Goal: Task Accomplishment & Management: Use online tool/utility

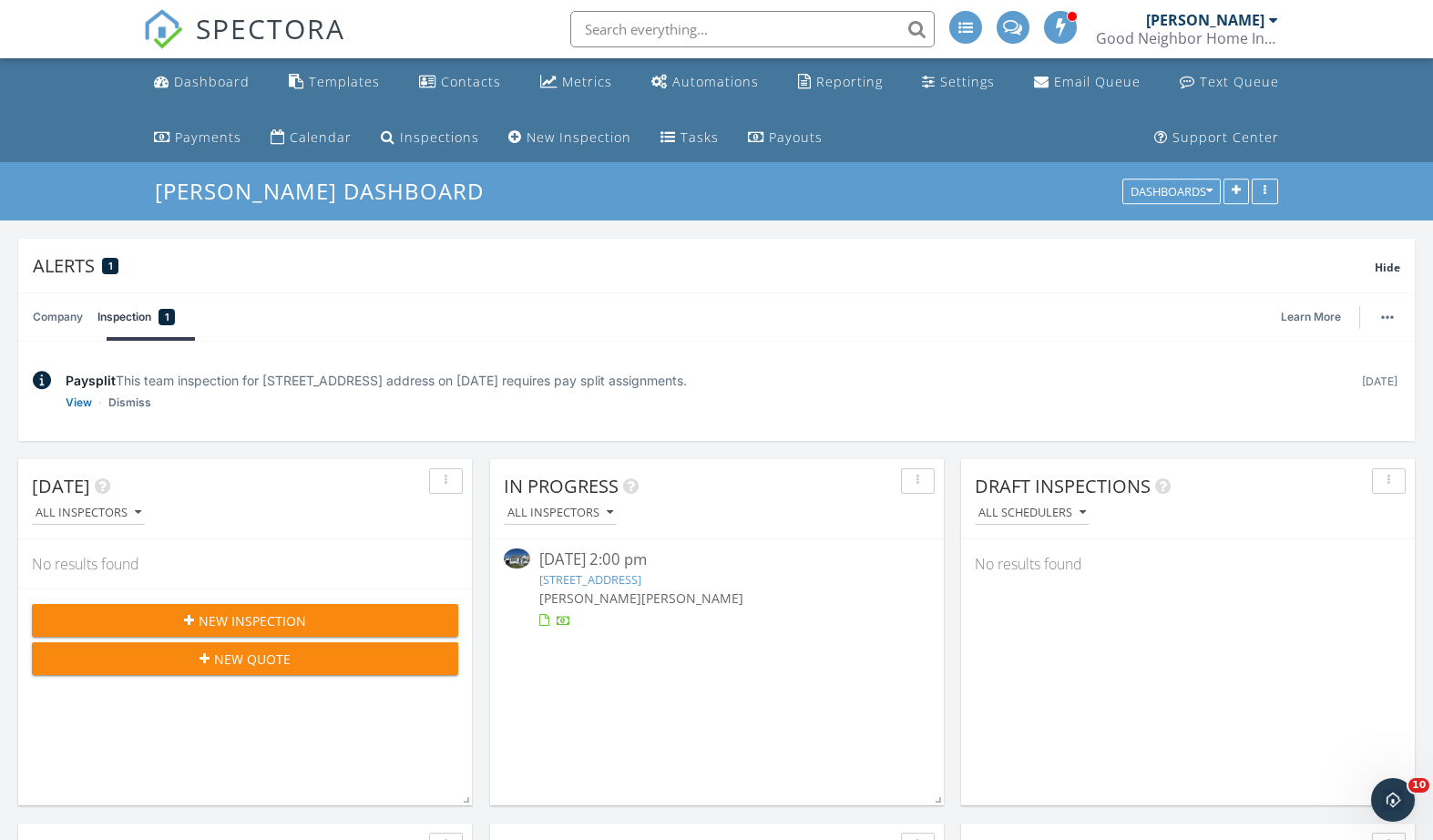
click at [131, 399] on link "Dismiss" at bounding box center [130, 402] width 43 height 19
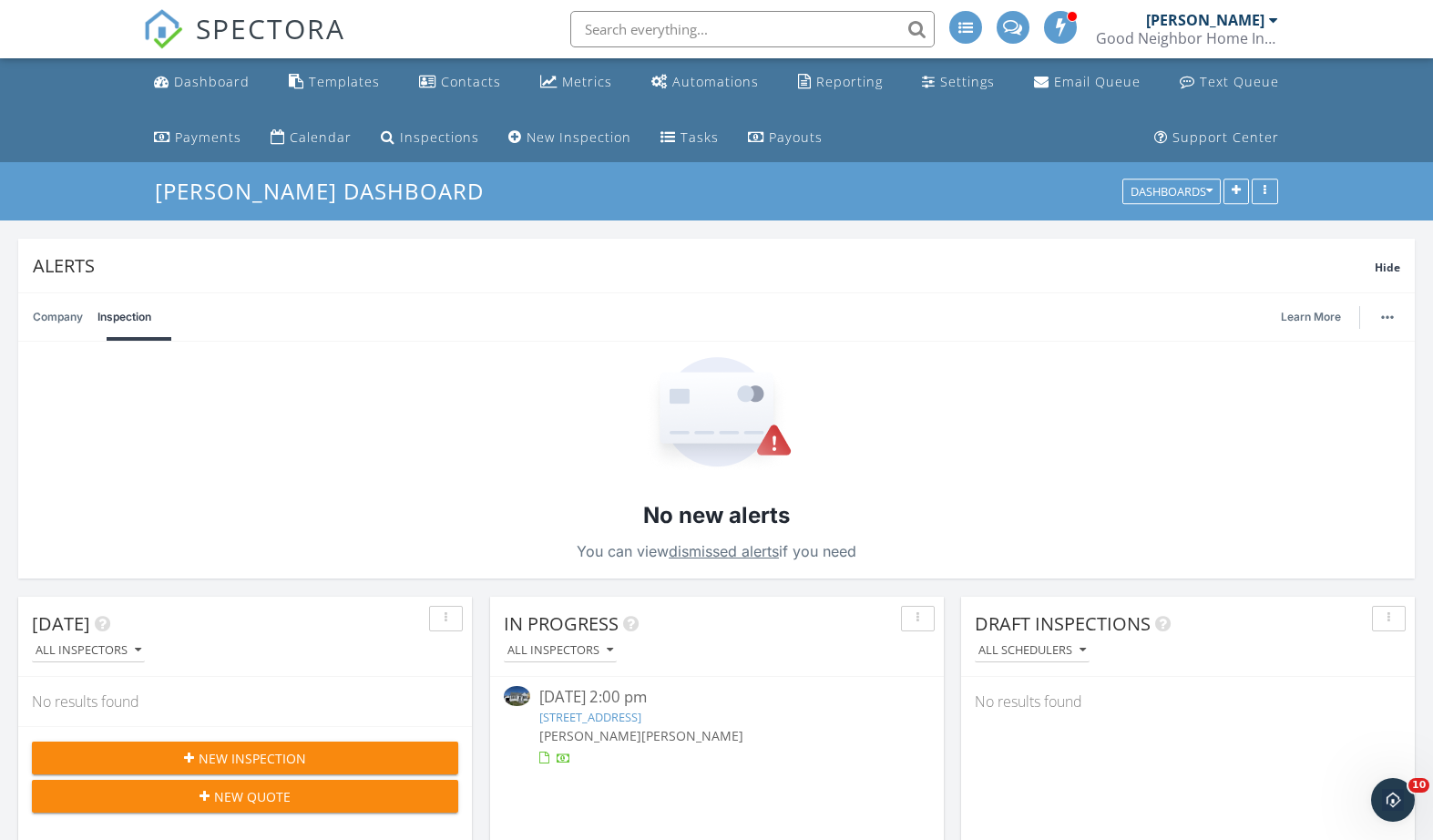
click at [304, 83] on link "Templates" at bounding box center [335, 82] width 106 height 33
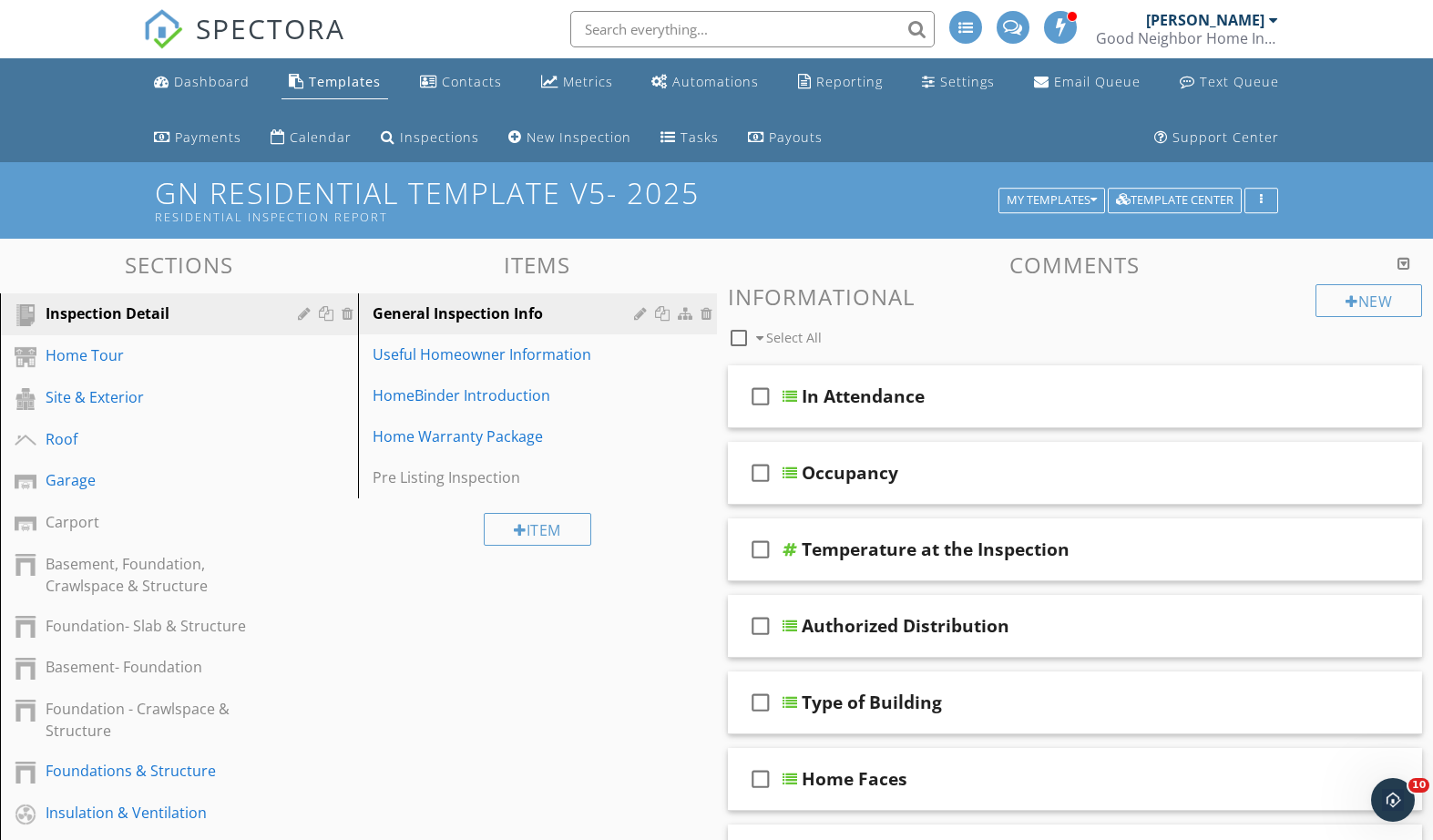
click at [1060, 196] on div "My Templates" at bounding box center [1052, 199] width 90 height 13
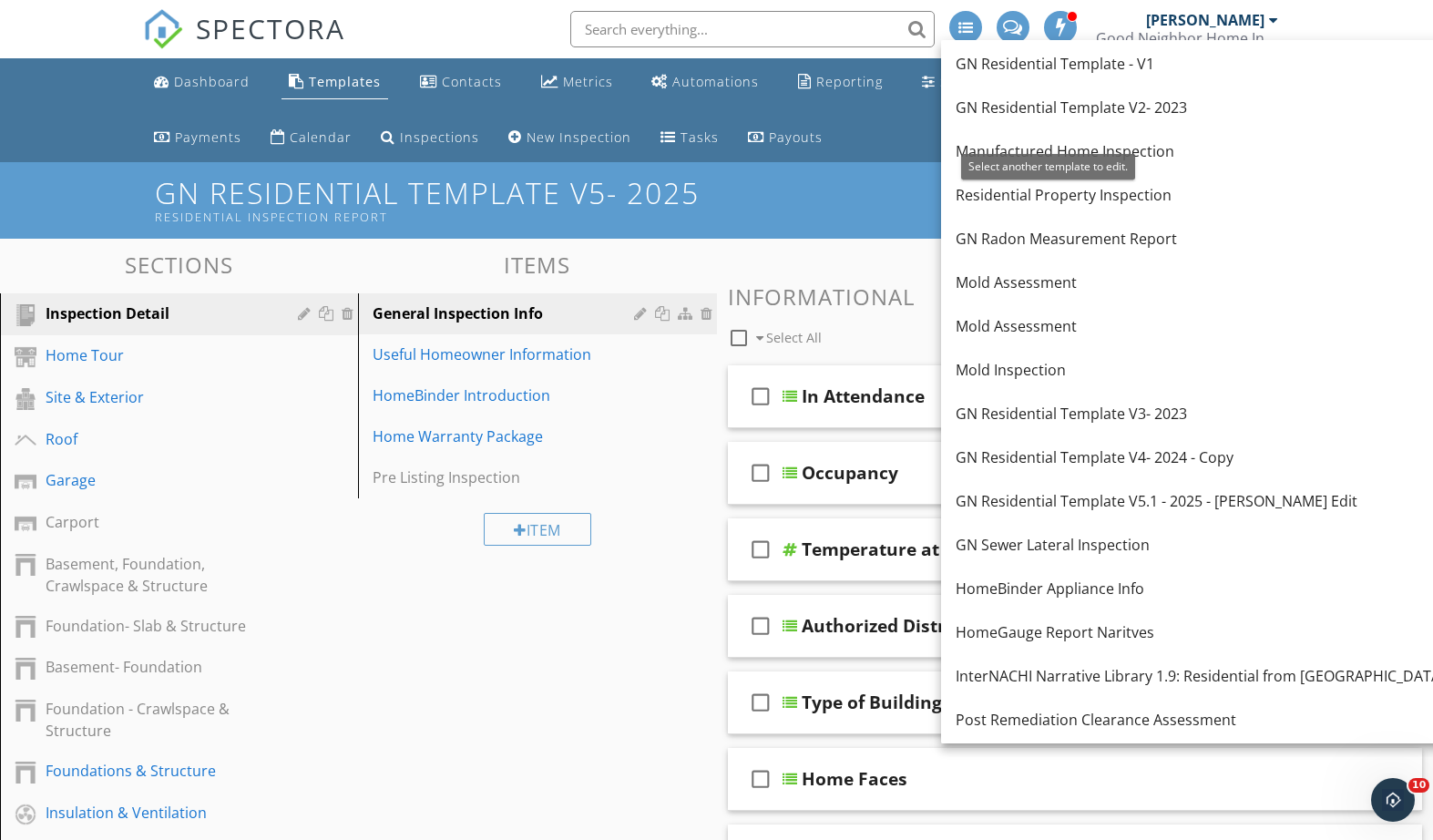
scroll to position [303, 0]
click at [1238, 691] on link "InterNACHI Narrative Library 1.9: Residential from [GEOGRAPHIC_DATA][PERSON_NAM…" at bounding box center [1257, 677] width 632 height 44
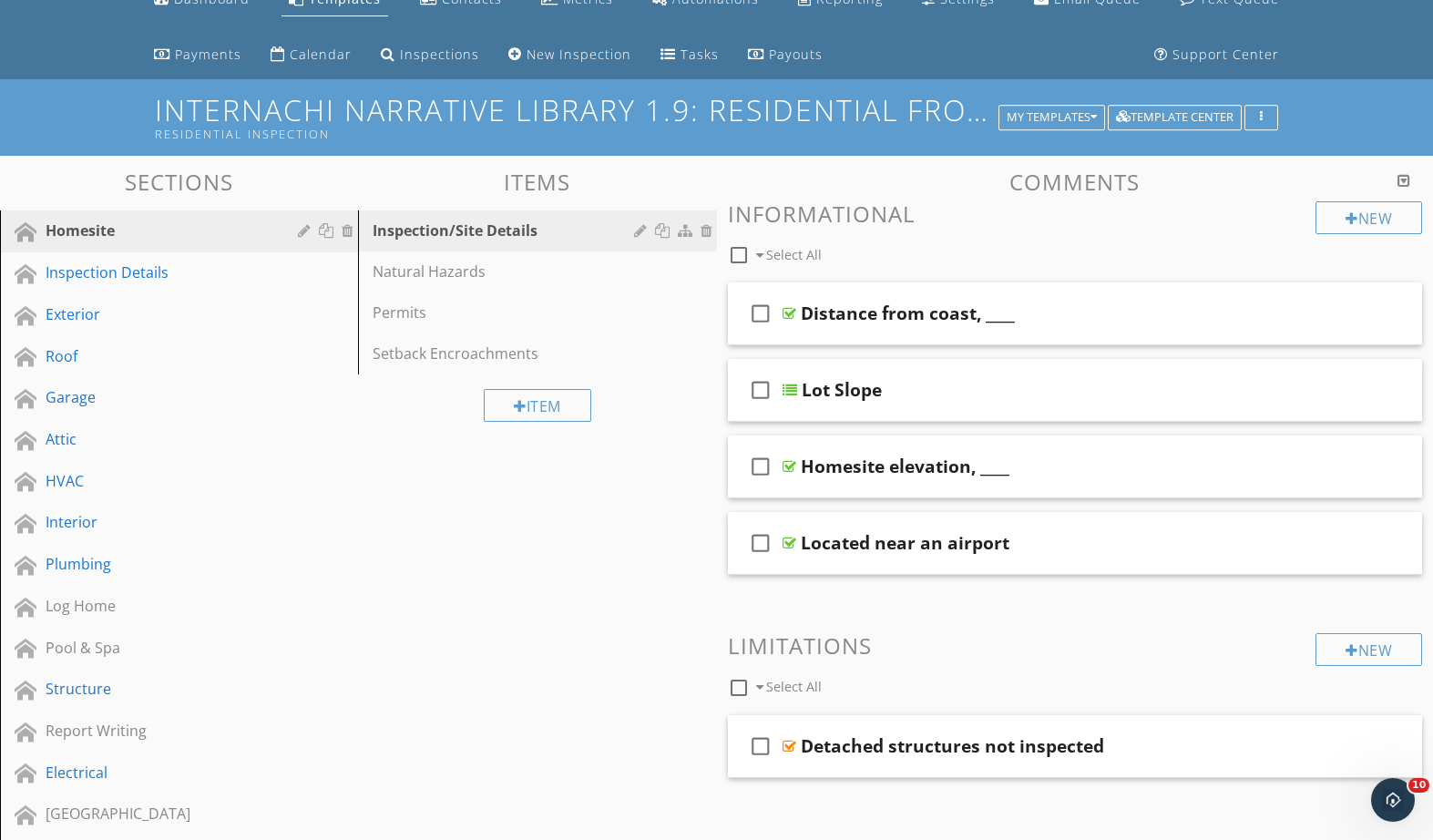
scroll to position [85, 0]
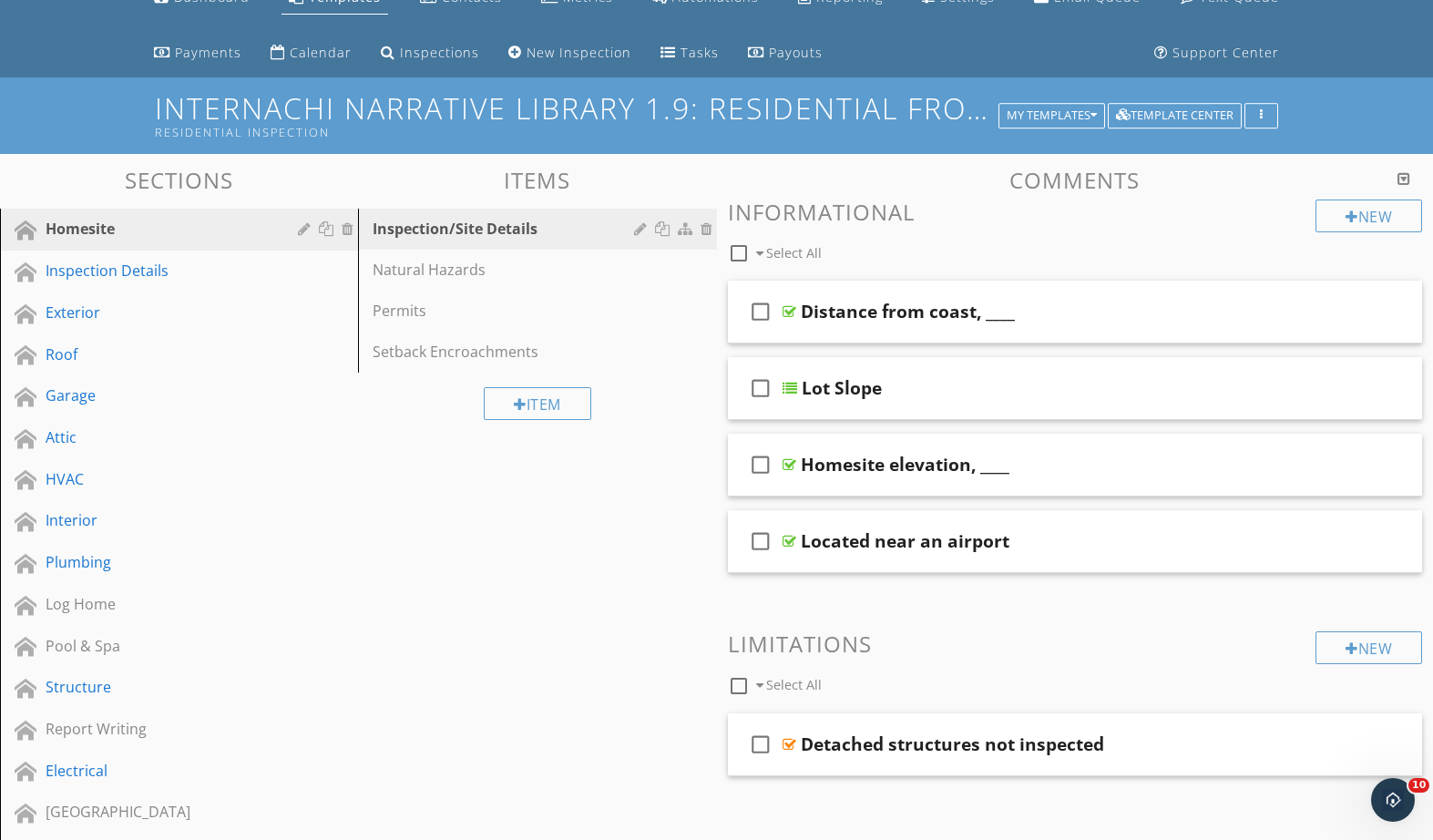
click at [69, 562] on div "Plumbing" at bounding box center [158, 562] width 226 height 22
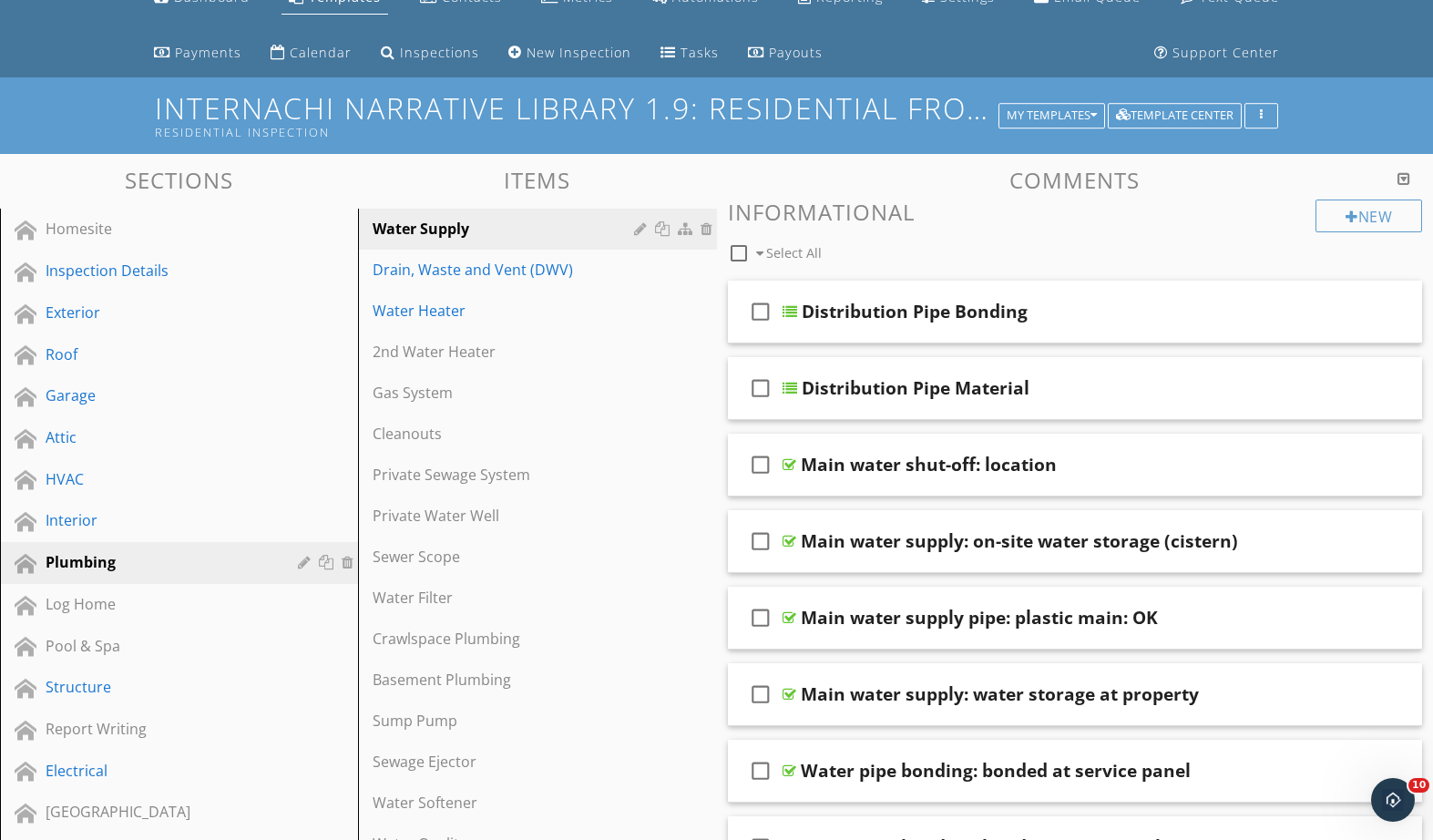
click at [460, 279] on div "Drain, Waste and Vent (DWV)" at bounding box center [506, 270] width 266 height 22
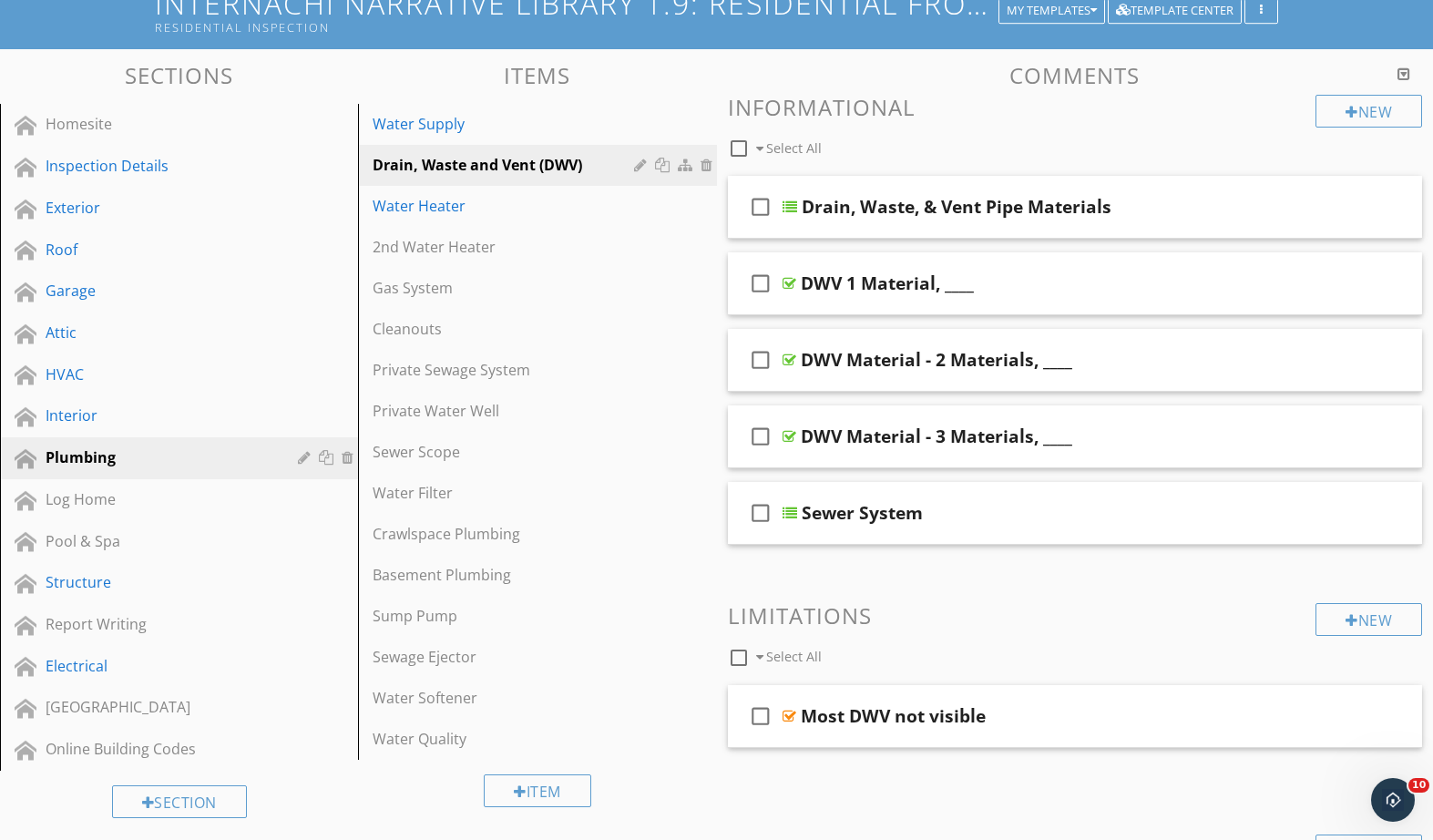
scroll to position [189, 0]
click at [396, 570] on div "Basement Plumbing" at bounding box center [506, 576] width 266 height 22
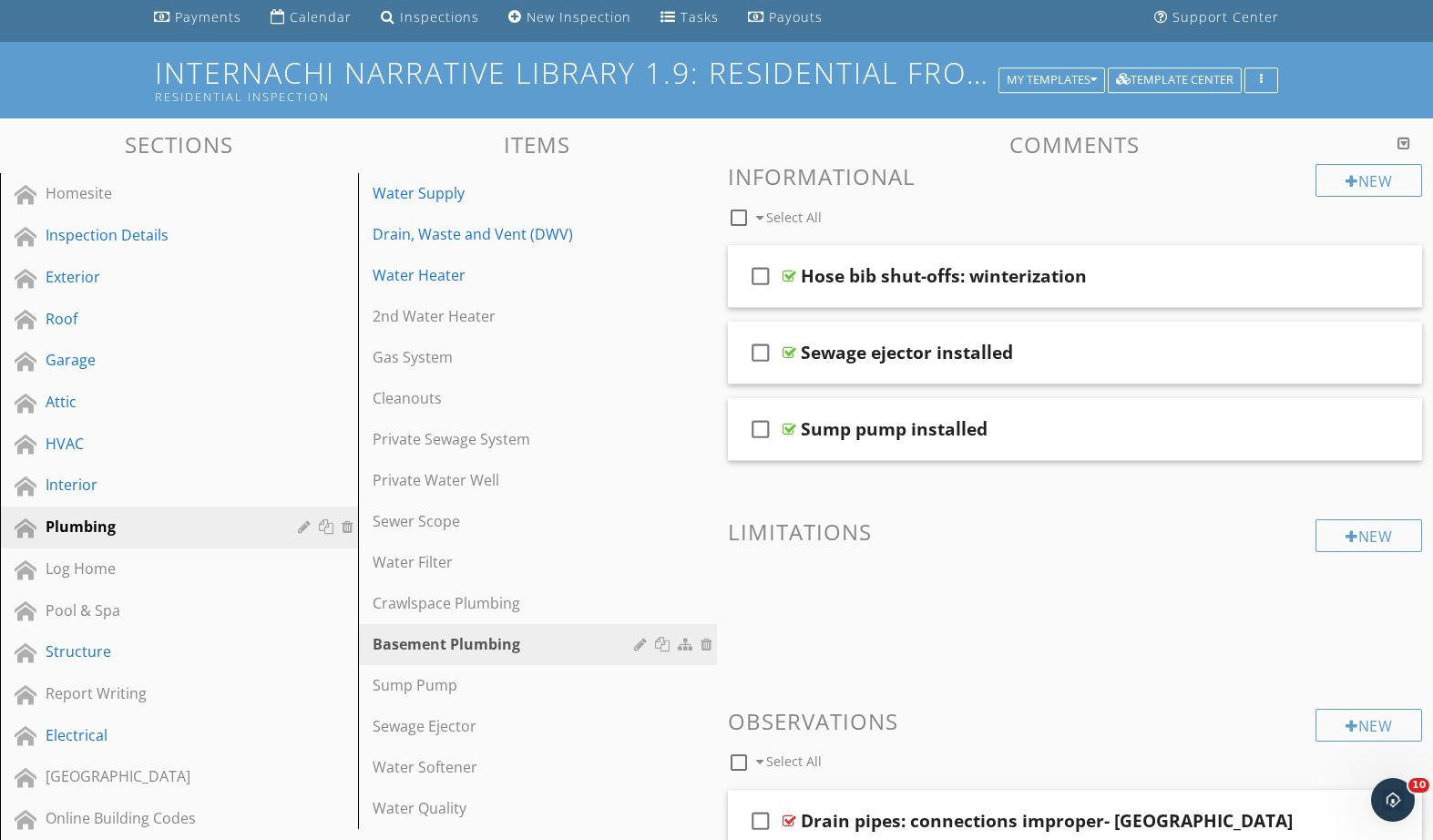
scroll to position [0, 0]
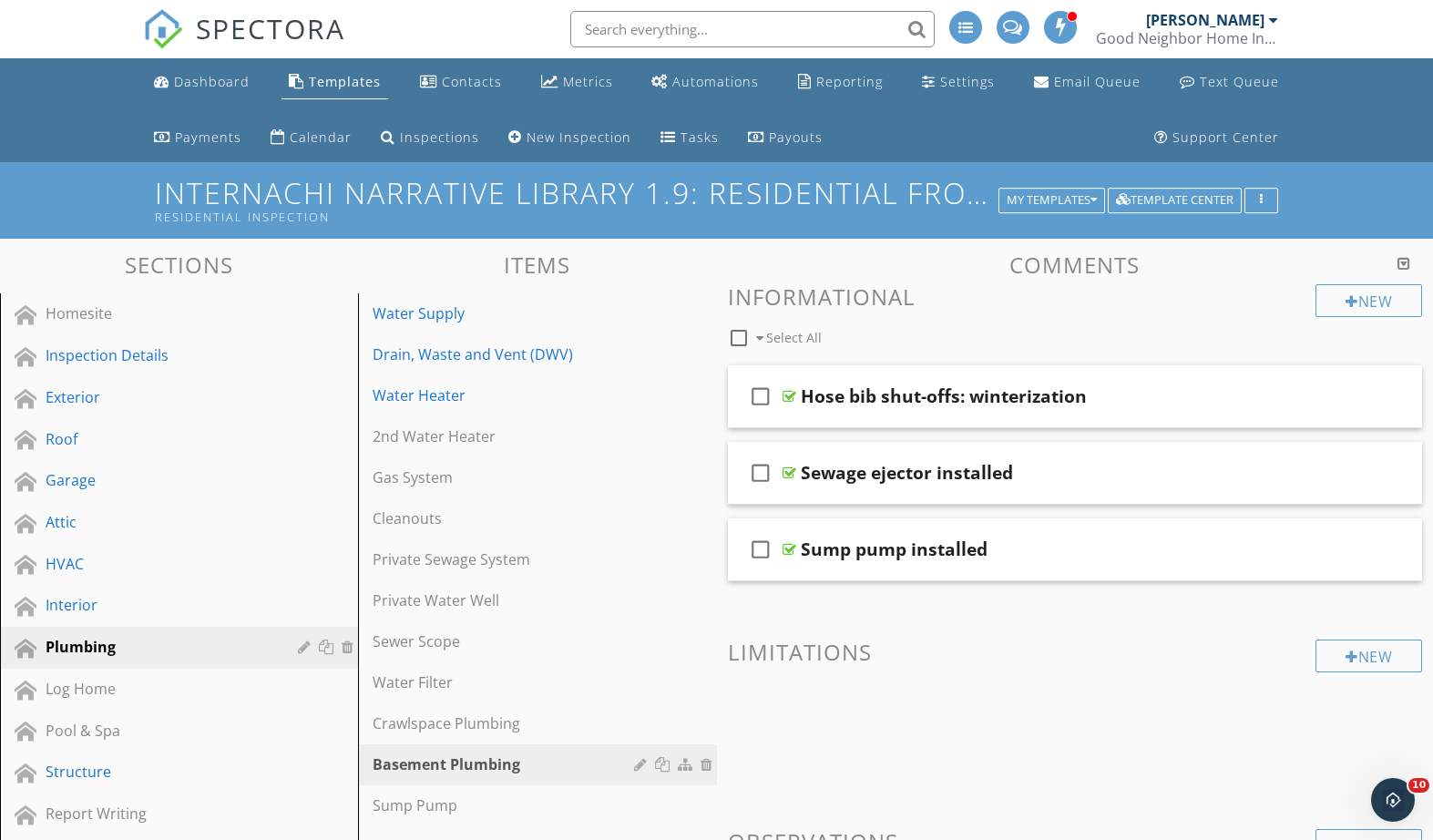
click at [52, 599] on div "Interior" at bounding box center [158, 604] width 226 height 22
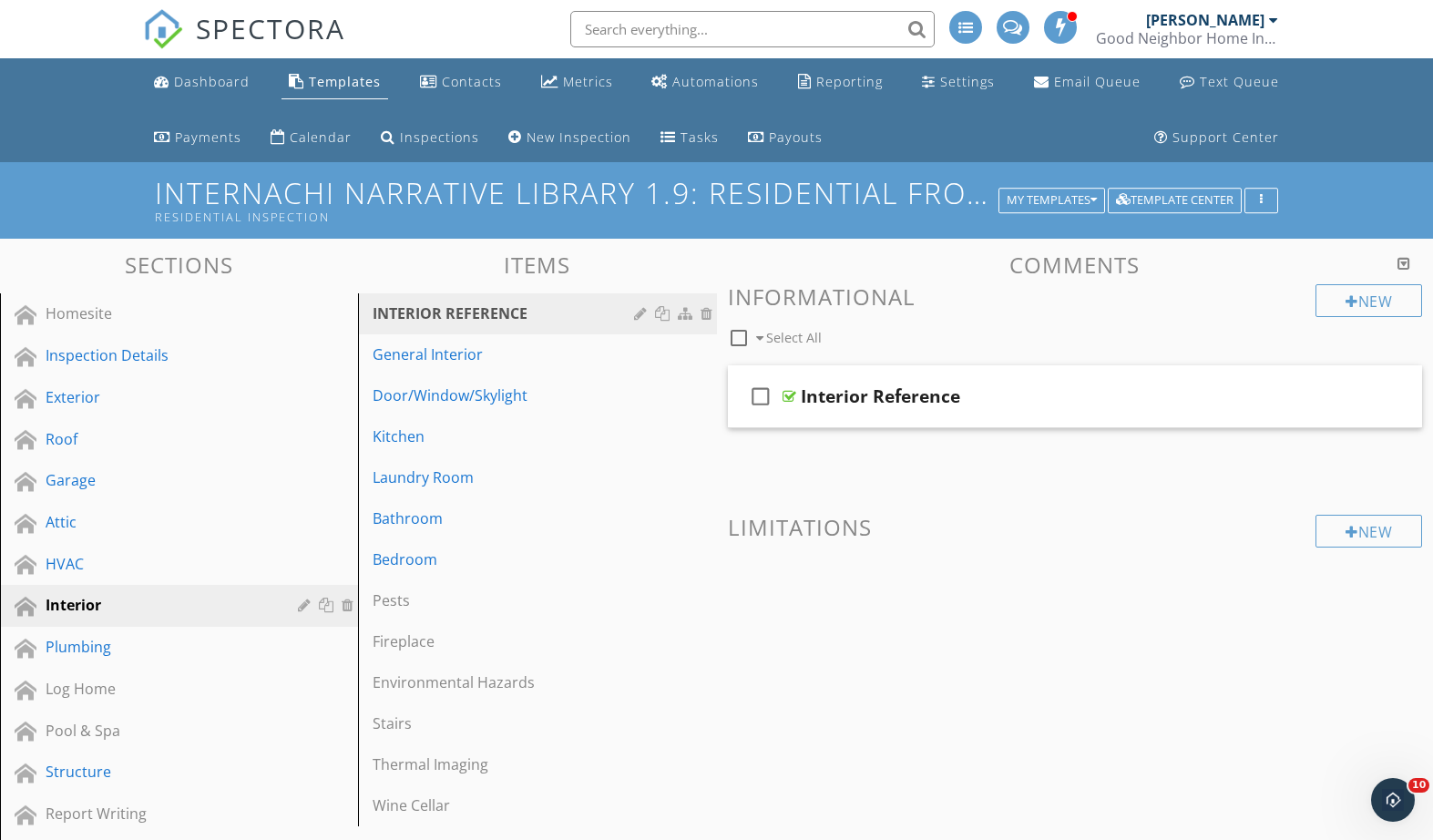
click at [396, 520] on div "Bathroom" at bounding box center [506, 518] width 266 height 22
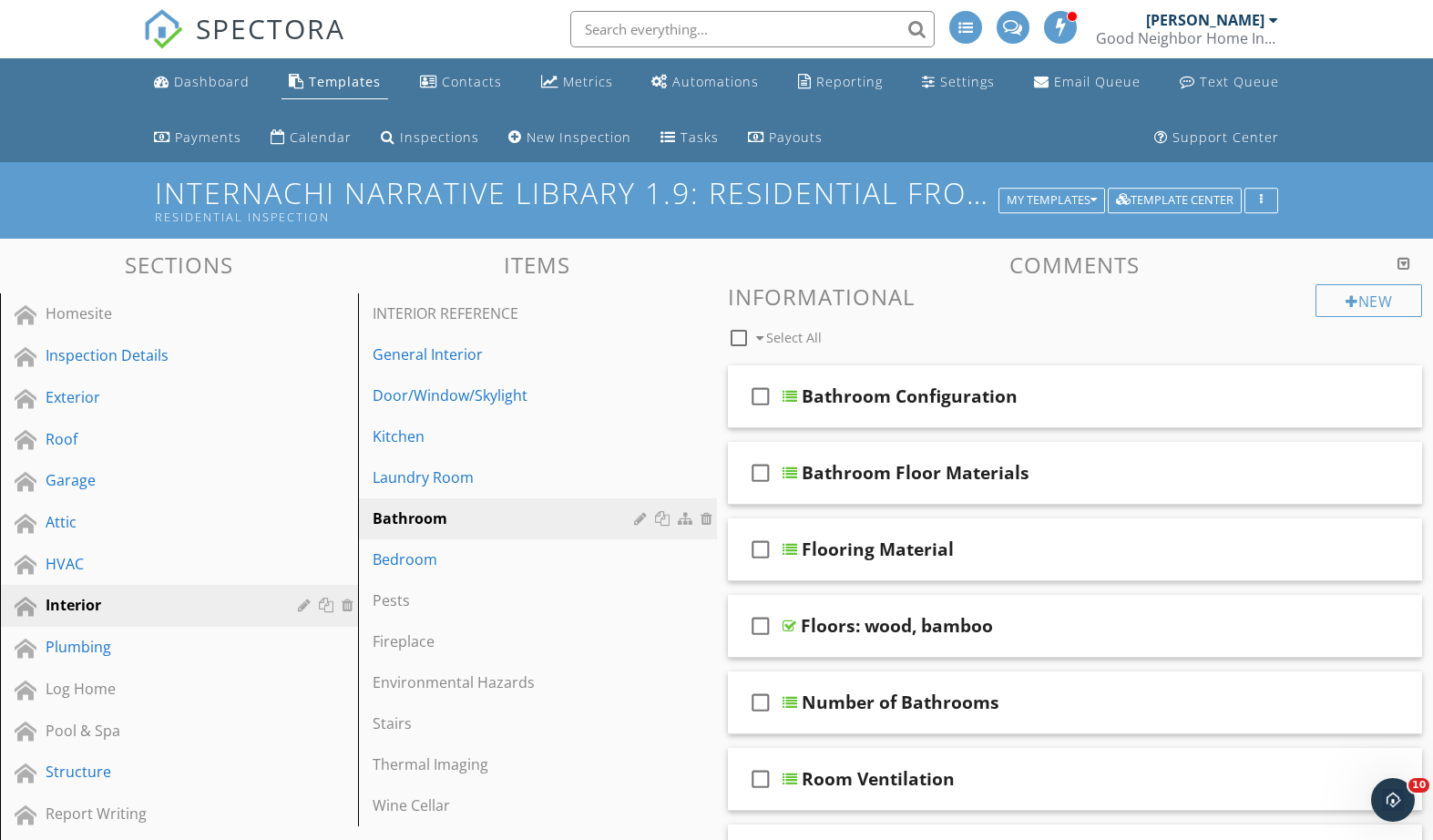
click at [1080, 200] on div "My Templates" at bounding box center [1052, 199] width 90 height 13
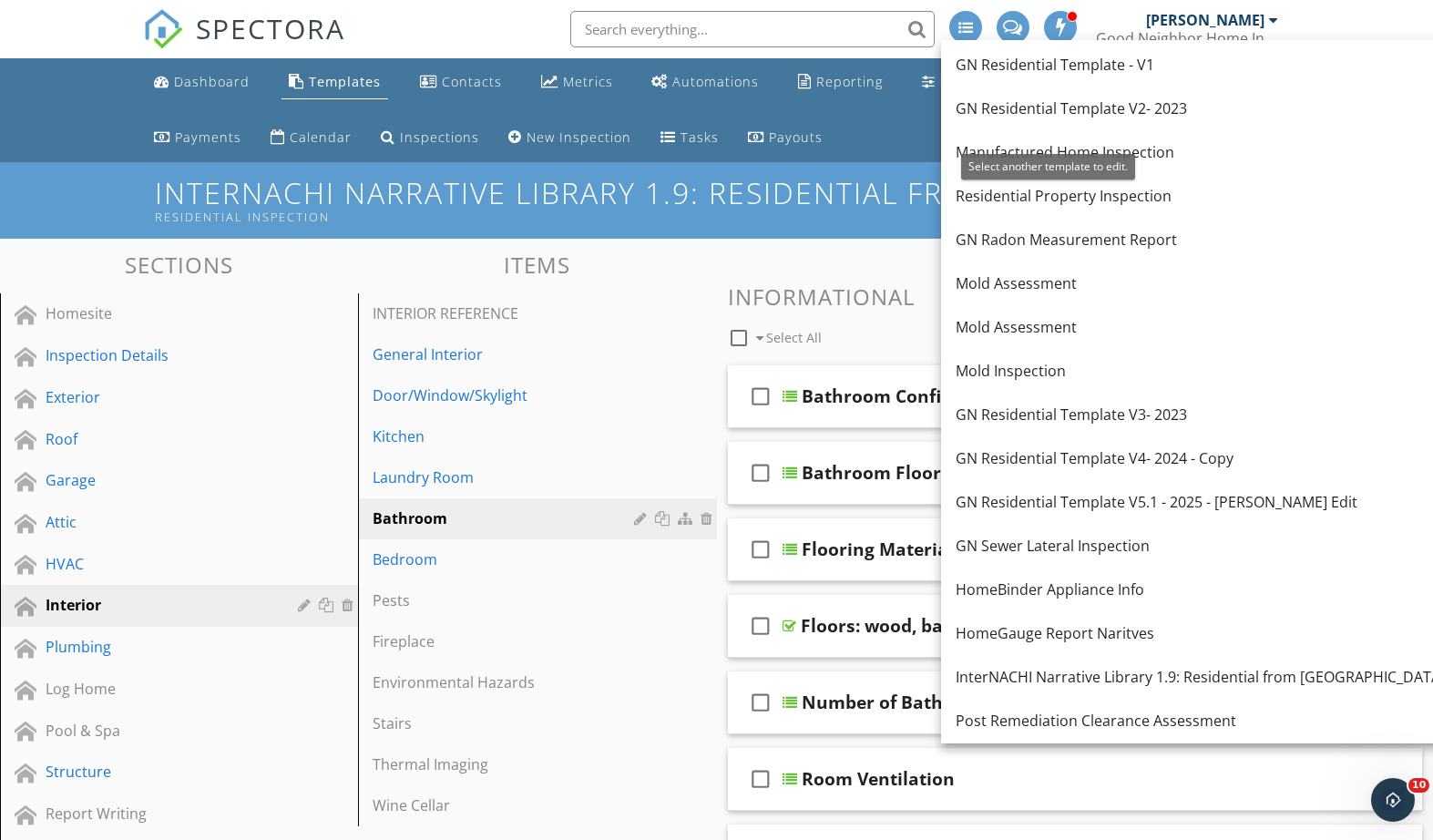
click at [1154, 194] on div "Residential Property Inspection" at bounding box center [1257, 196] width 603 height 22
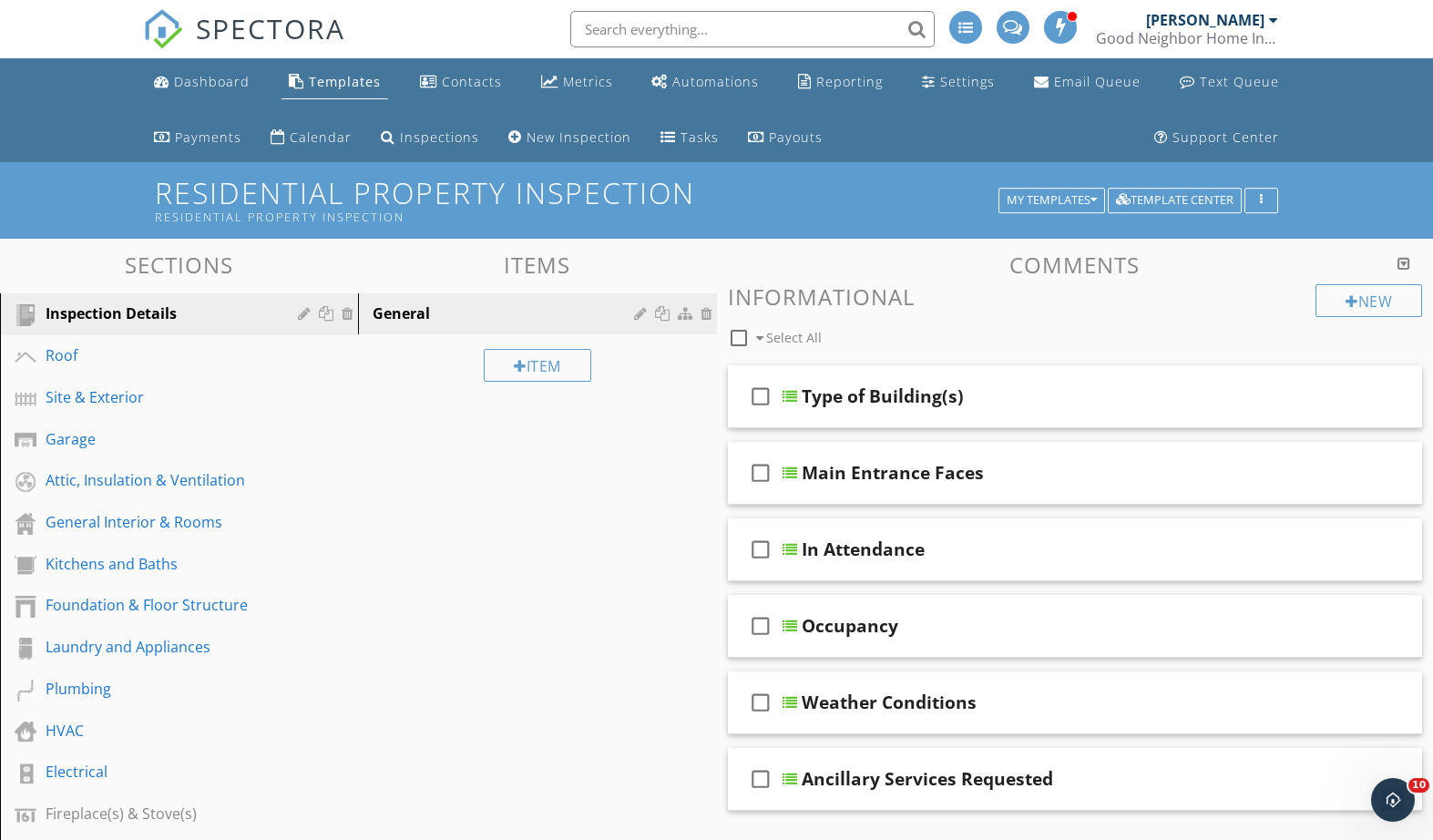
click at [62, 683] on div "Plumbing" at bounding box center [158, 688] width 226 height 22
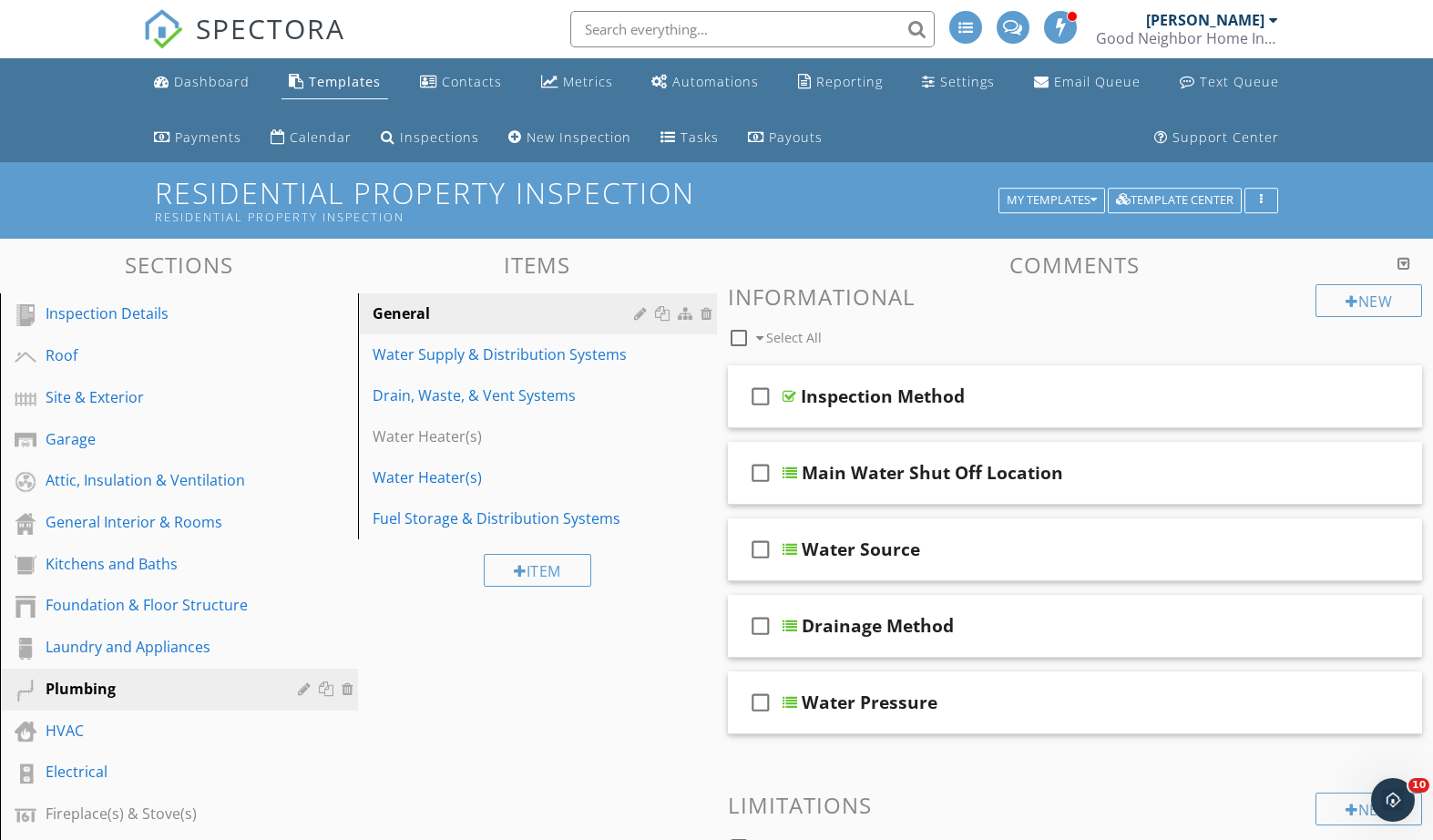
click at [420, 401] on div "Drain, Waste, & Vent Systems" at bounding box center [506, 395] width 266 height 22
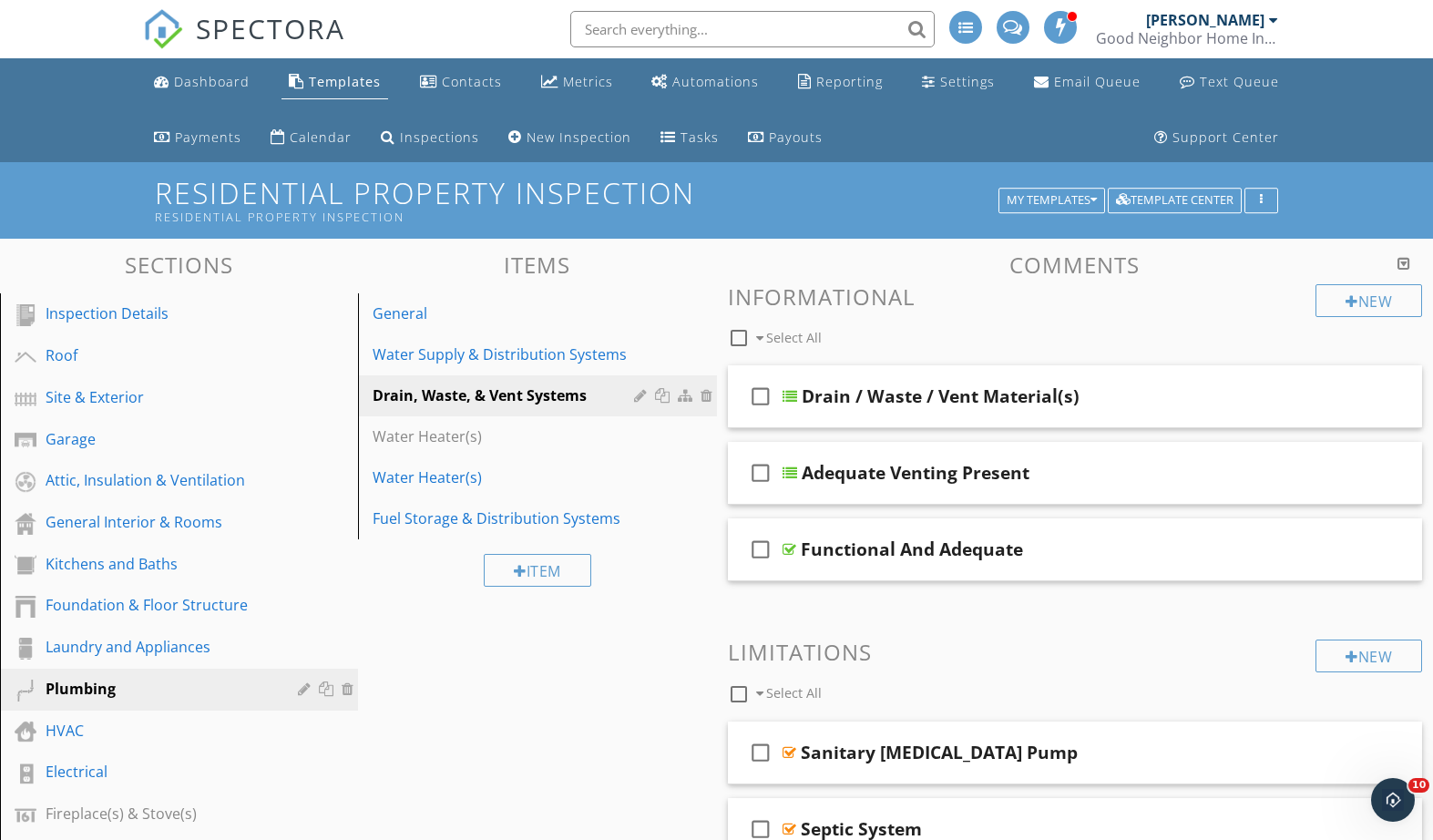
click at [87, 548] on link "Kitchens and Baths" at bounding box center [182, 564] width 353 height 42
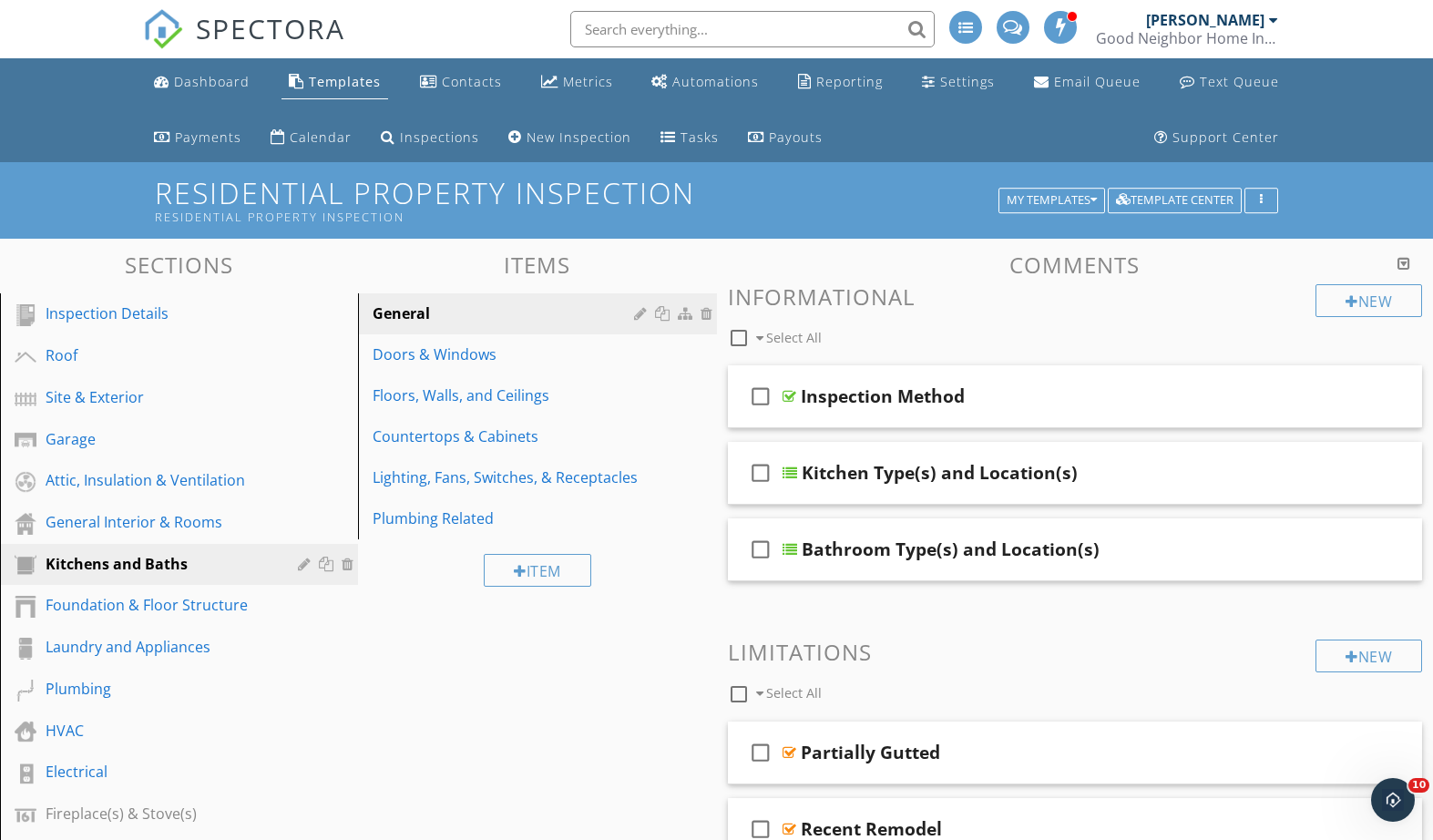
click at [425, 514] on div "Plumbing Related" at bounding box center [506, 518] width 266 height 22
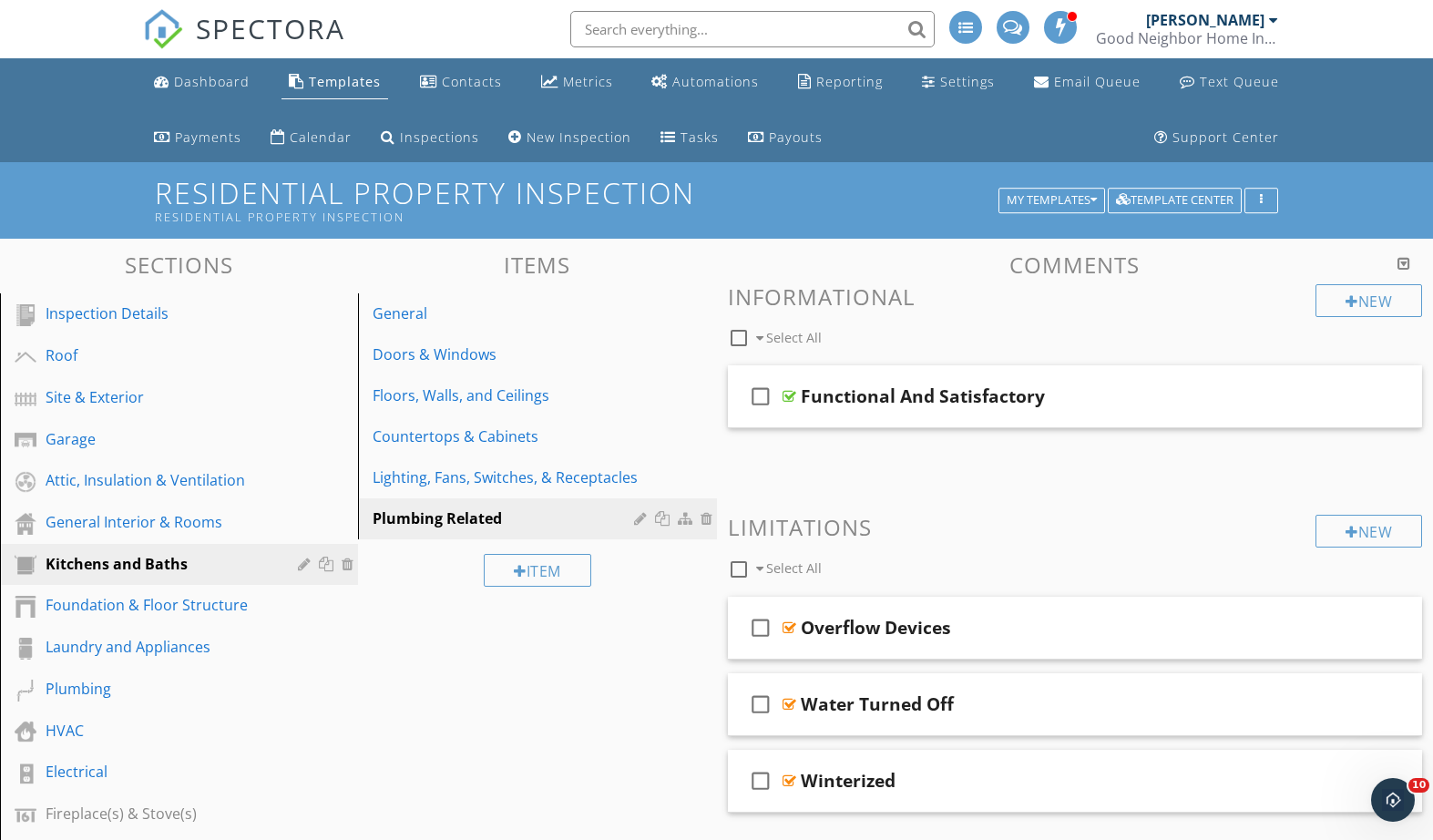
click at [1077, 200] on div "My Templates" at bounding box center [1052, 199] width 90 height 13
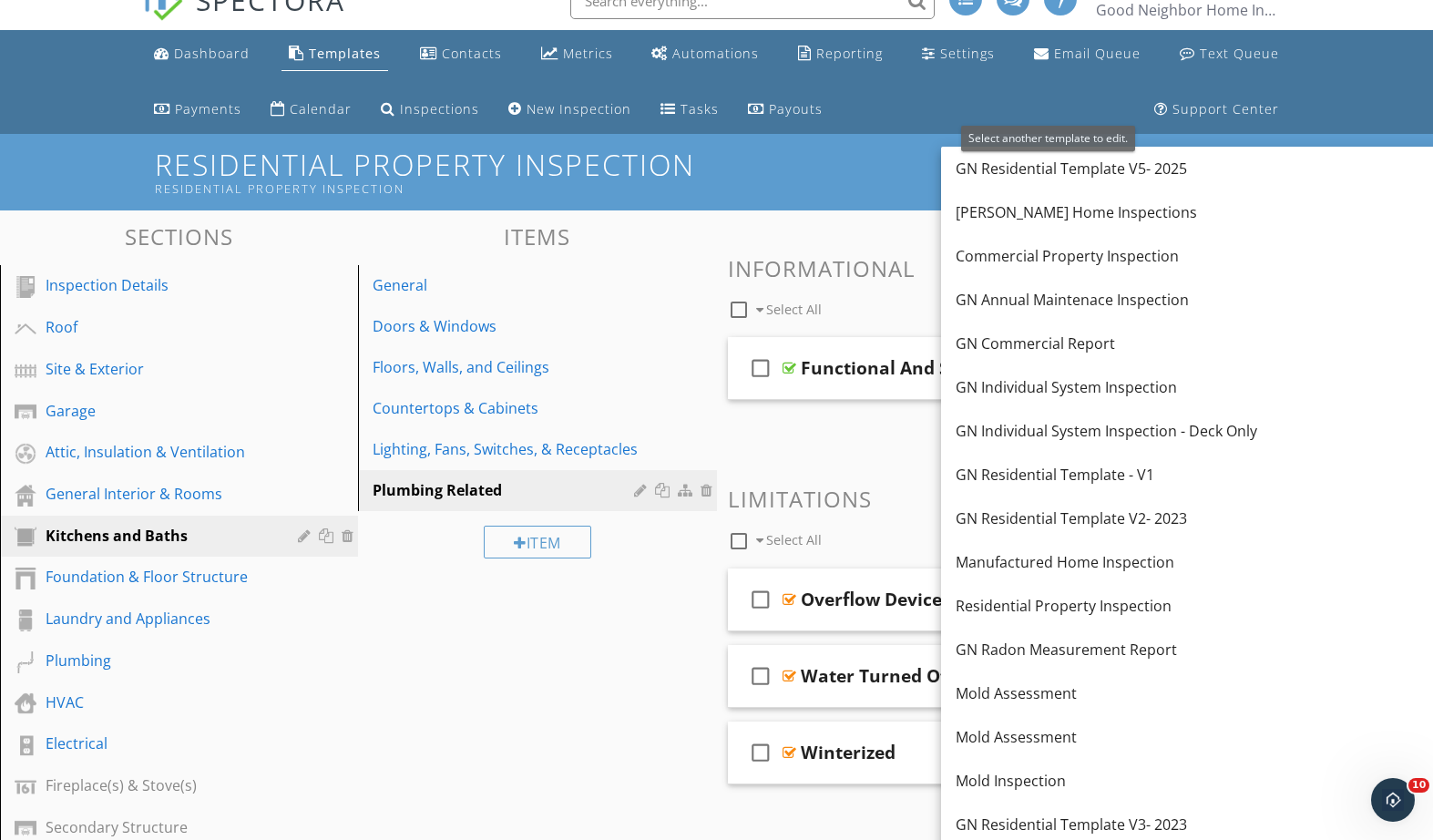
click at [1111, 209] on div "[PERSON_NAME] Home Inspections" at bounding box center [1257, 212] width 603 height 22
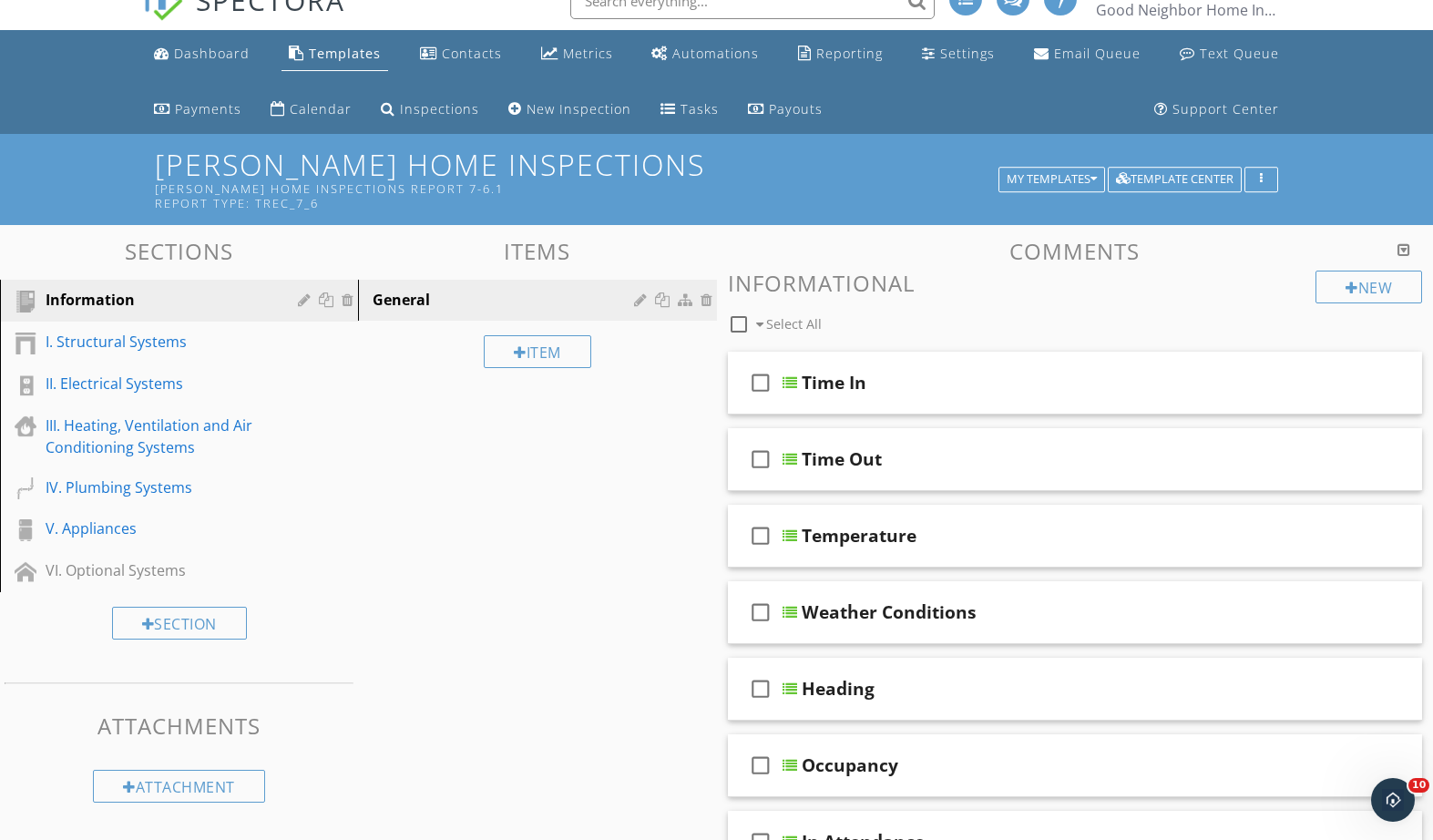
click at [172, 486] on div "IV. Plumbing Systems" at bounding box center [158, 487] width 226 height 22
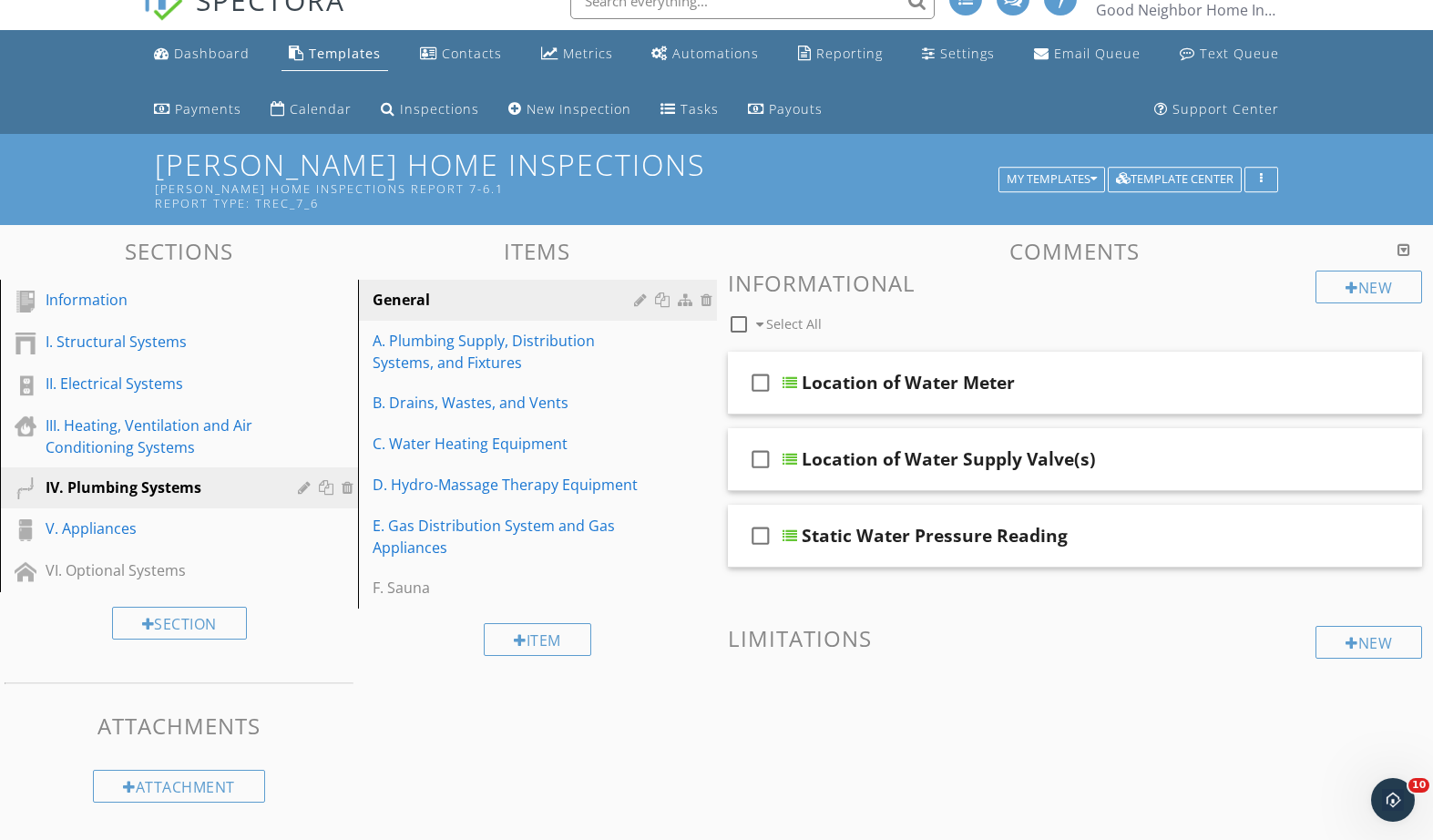
click at [433, 407] on div "B. Drains, Wastes, and Vents" at bounding box center [506, 403] width 266 height 22
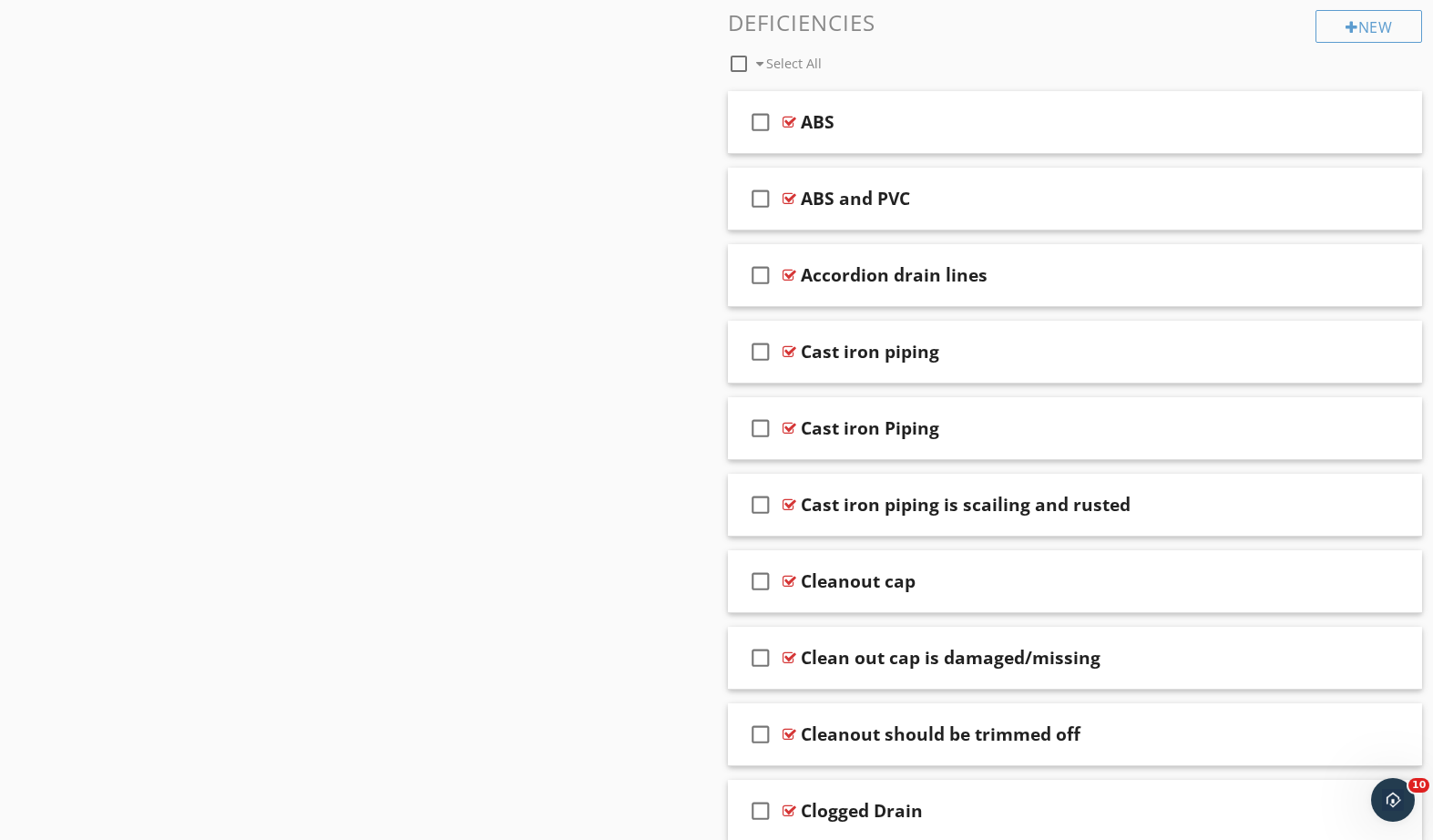
scroll to position [1032, 0]
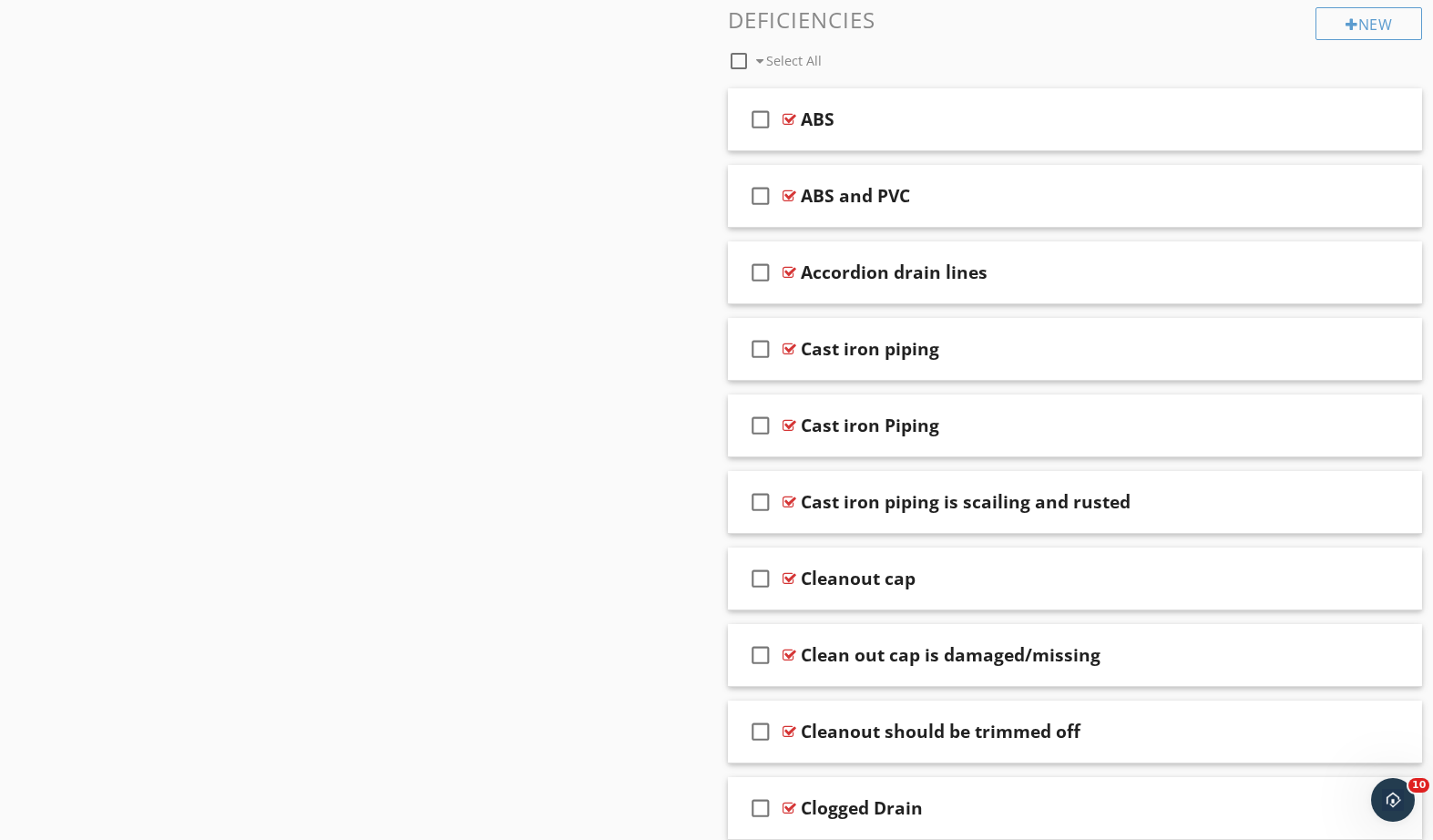
click at [1143, 287] on div "check_box_outline_blank Accordion drain lines" at bounding box center [1075, 273] width 695 height 63
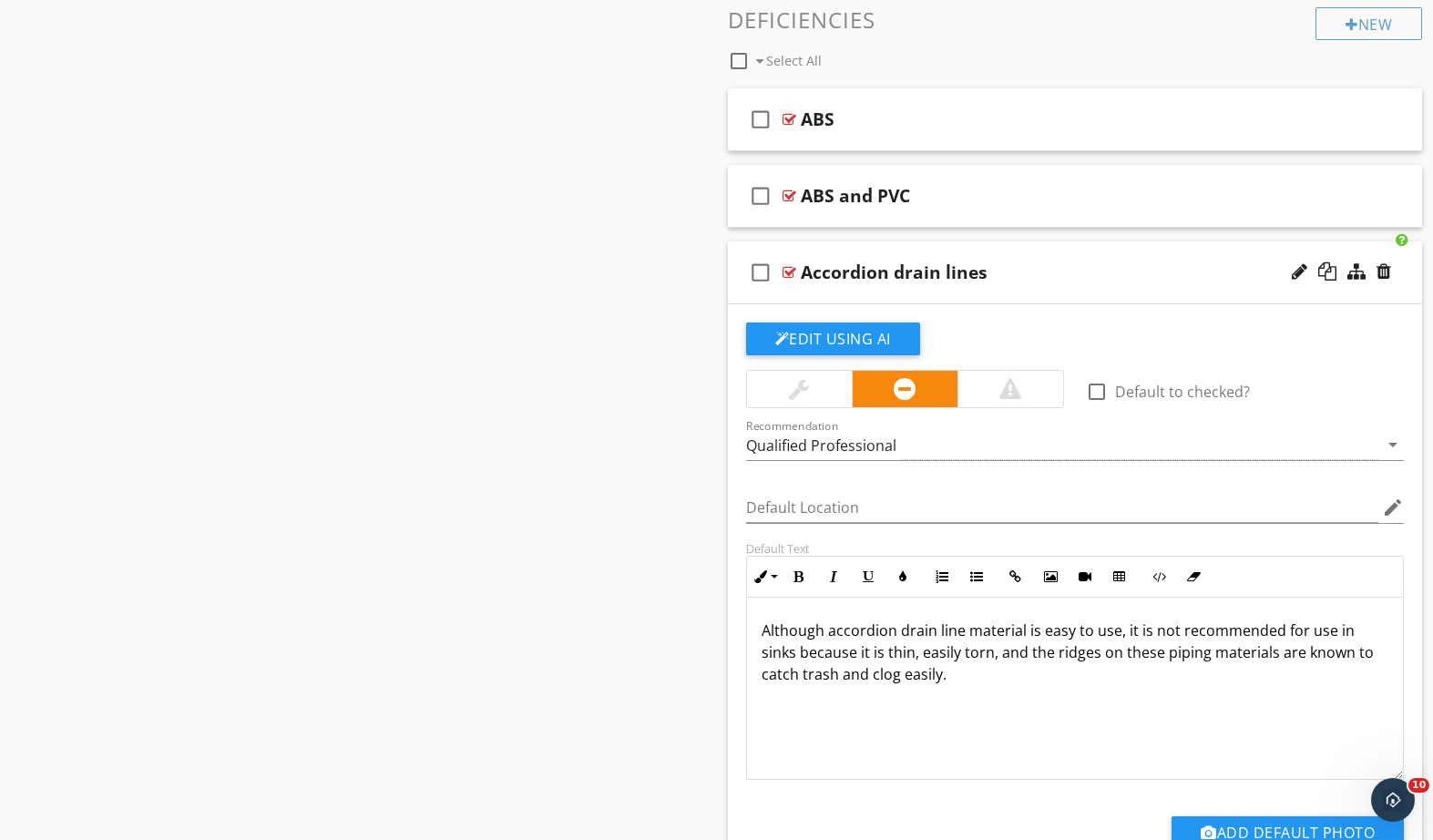
click at [1113, 282] on div "check_box_outline_blank Accordion drain lines" at bounding box center [1075, 273] width 695 height 63
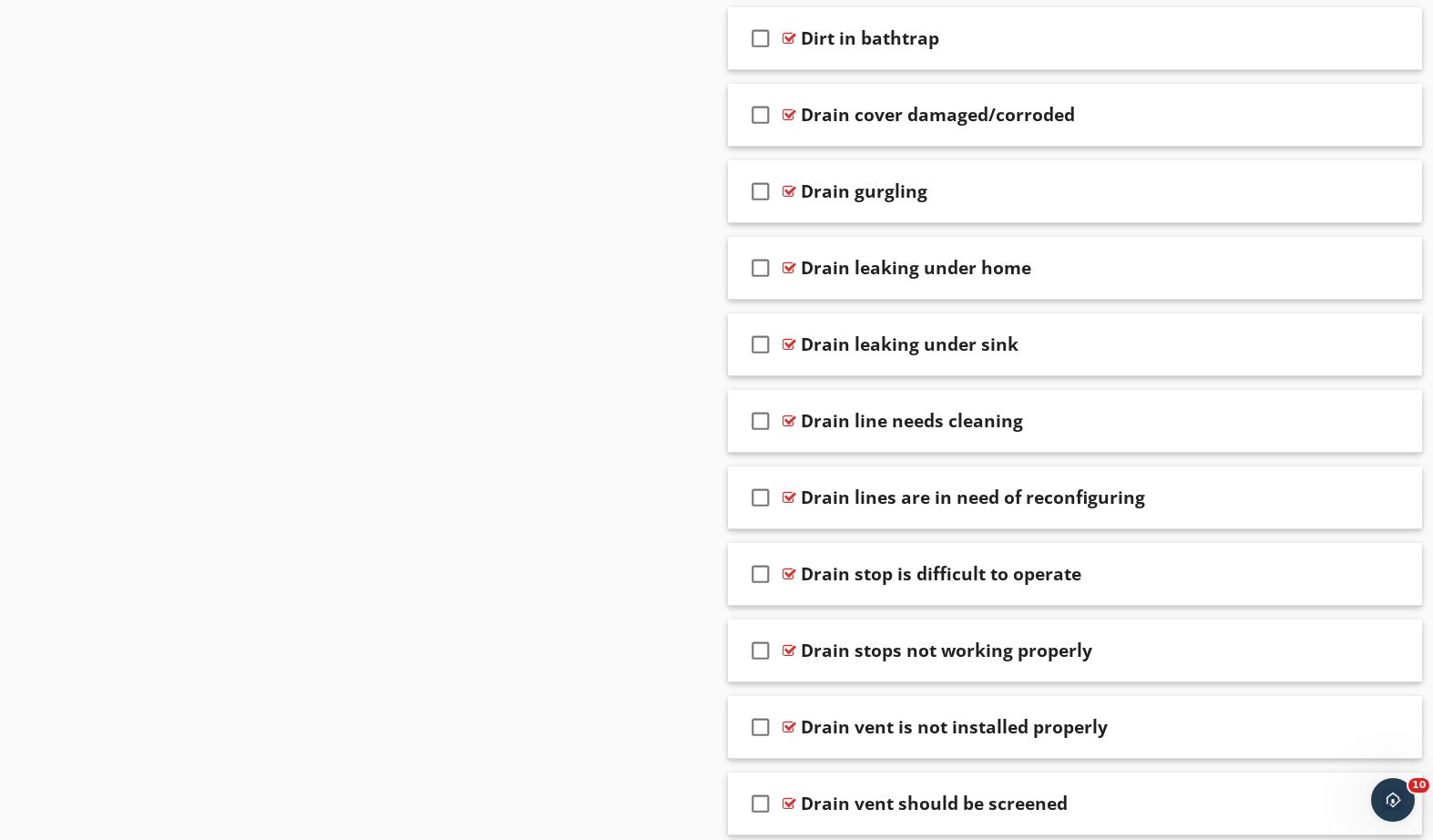
scroll to position [1872, 0]
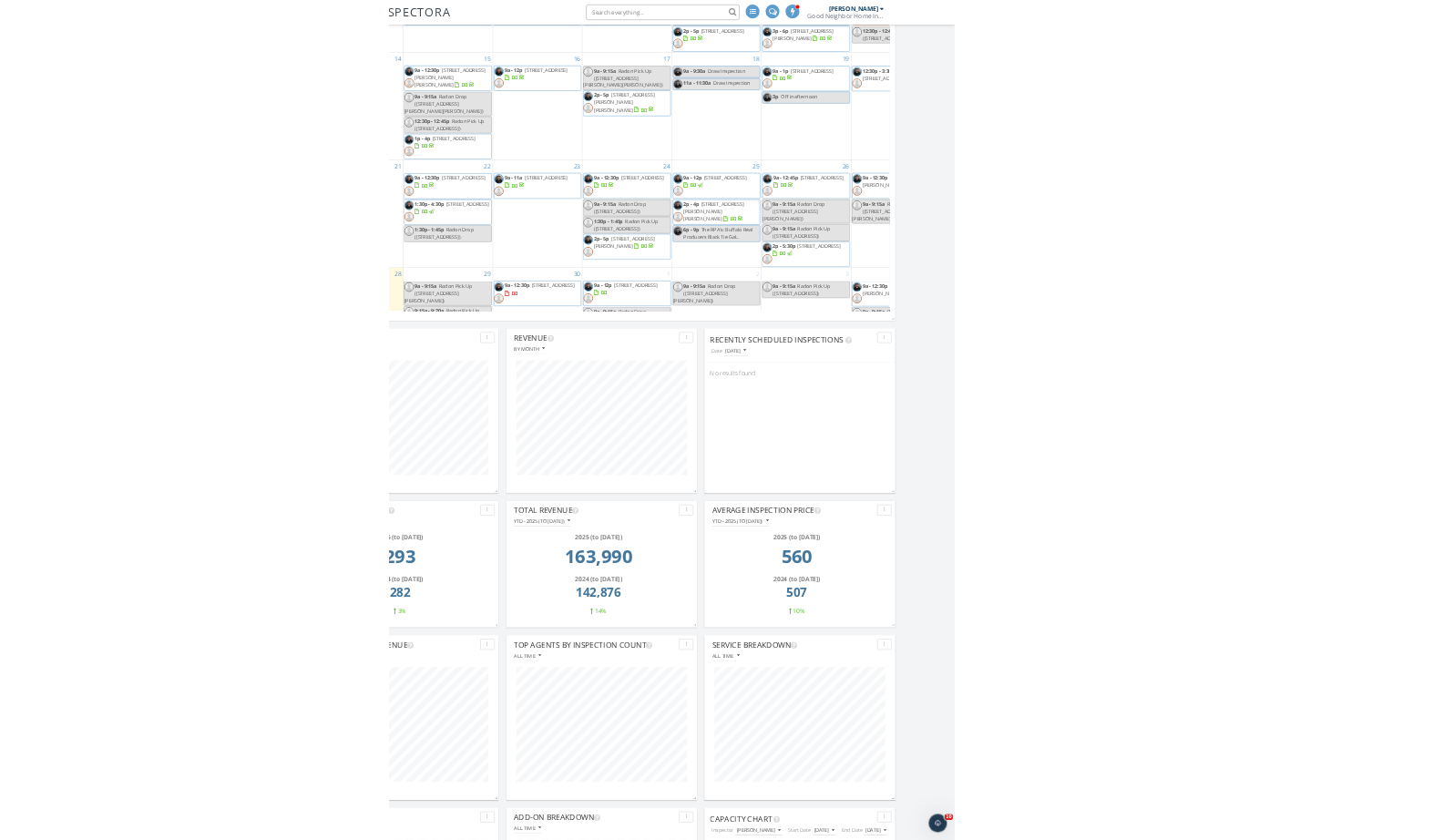
scroll to position [392, 454]
